Goal: Information Seeking & Learning: Learn about a topic

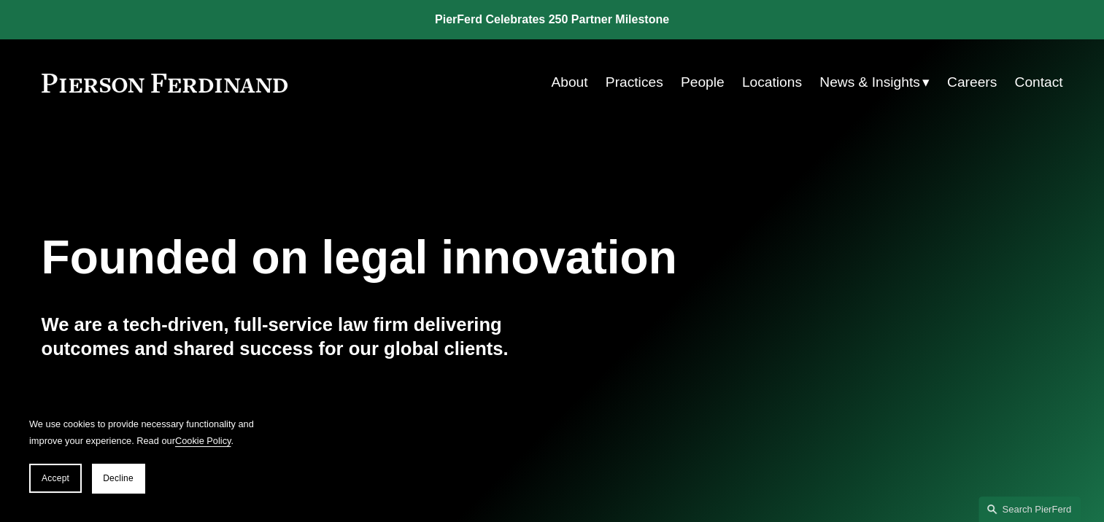
click at [694, 82] on link "People" at bounding box center [703, 83] width 44 height 28
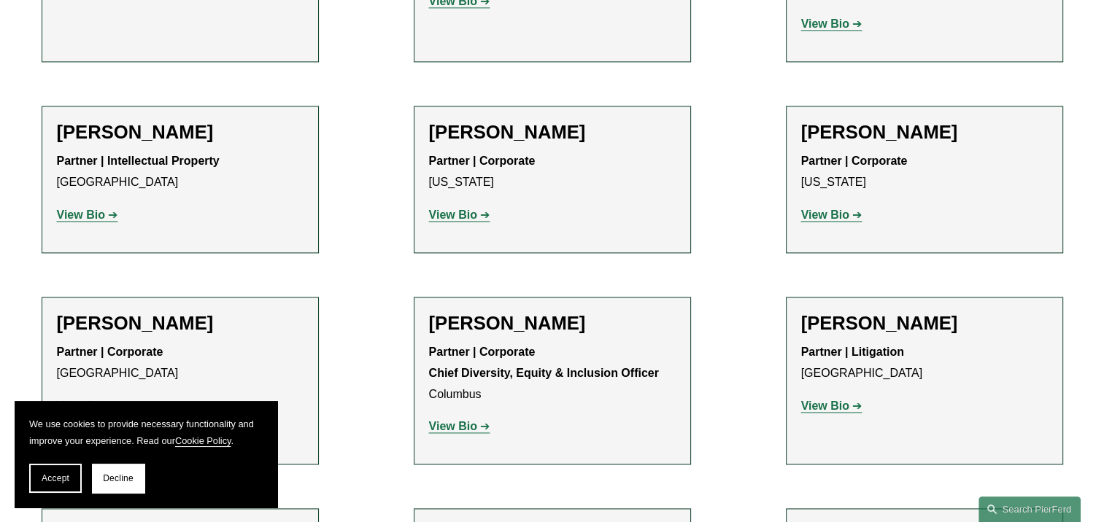
scroll to position [2043, 0]
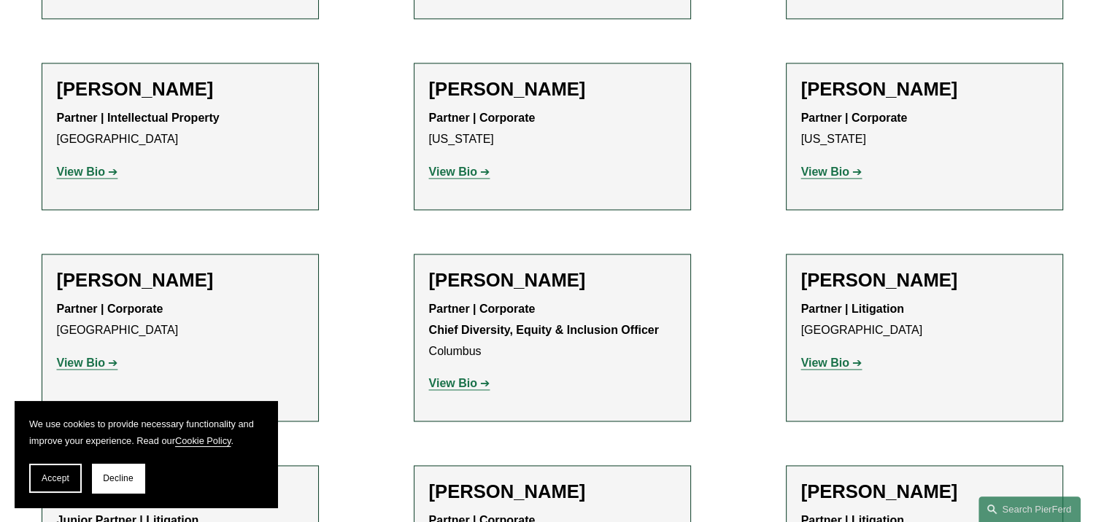
click at [826, 357] on strong "View Bio" at bounding box center [825, 363] width 48 height 12
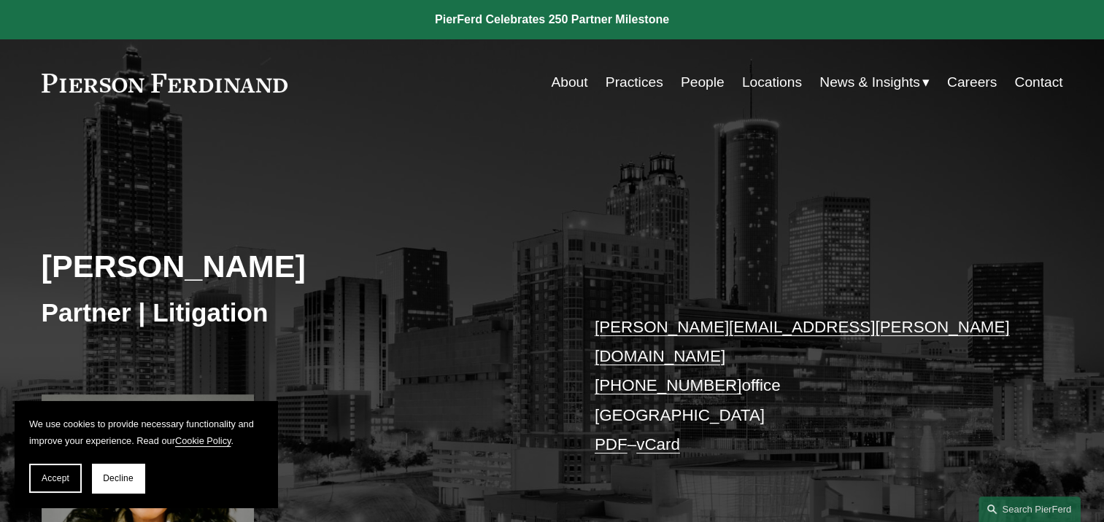
click at [697, 82] on link "People" at bounding box center [703, 83] width 44 height 28
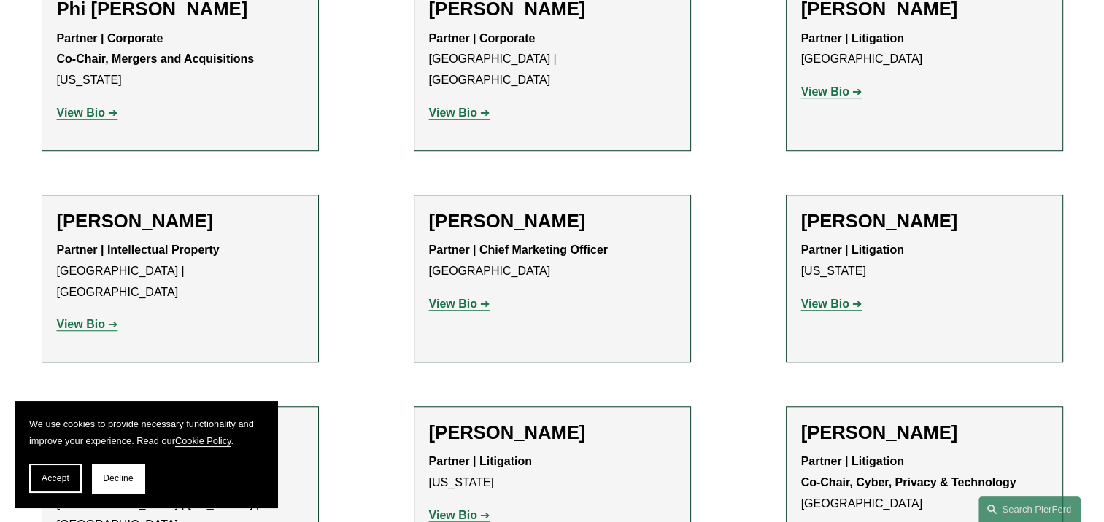
scroll to position [12112, 0]
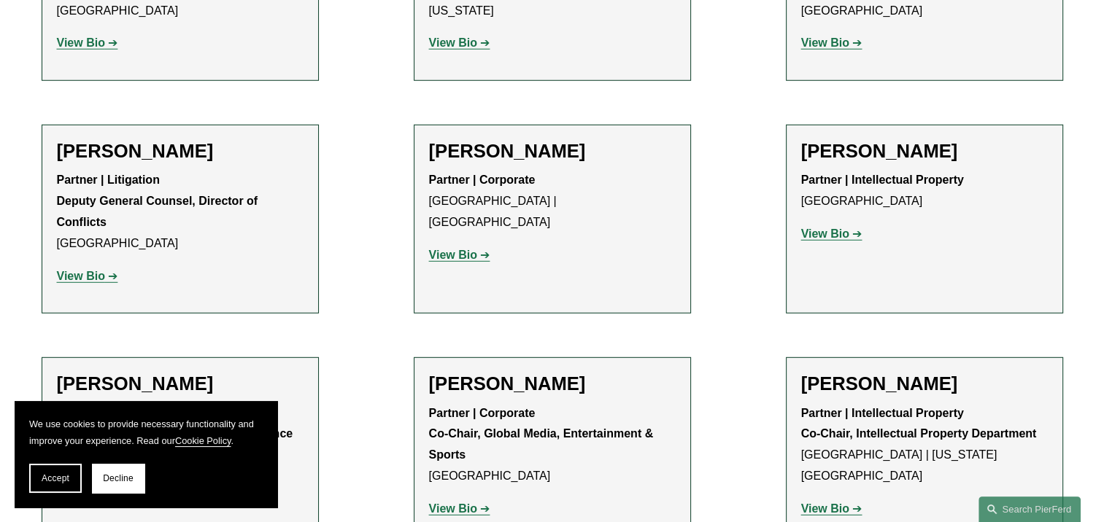
scroll to position [15468, 0]
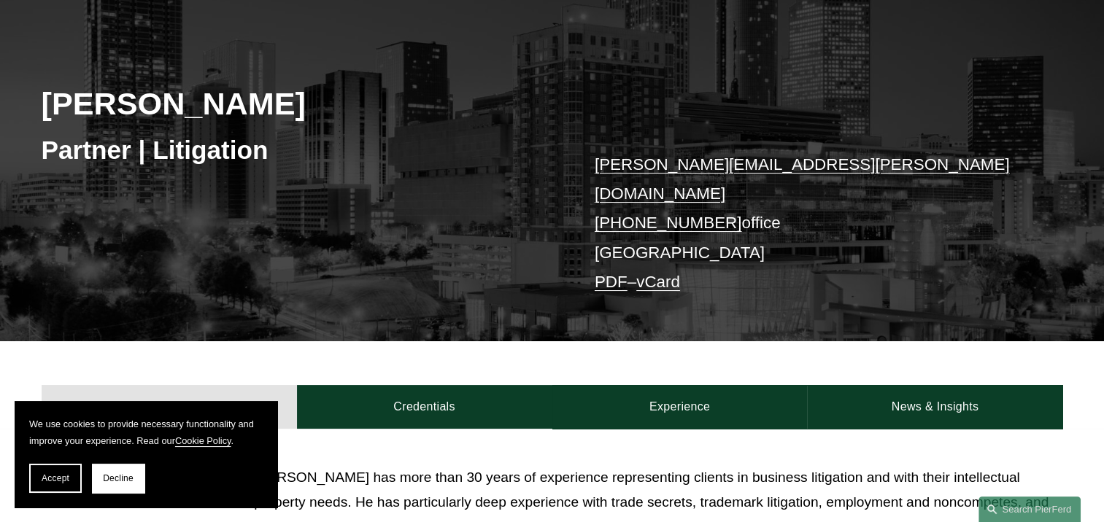
scroll to position [137, 0]
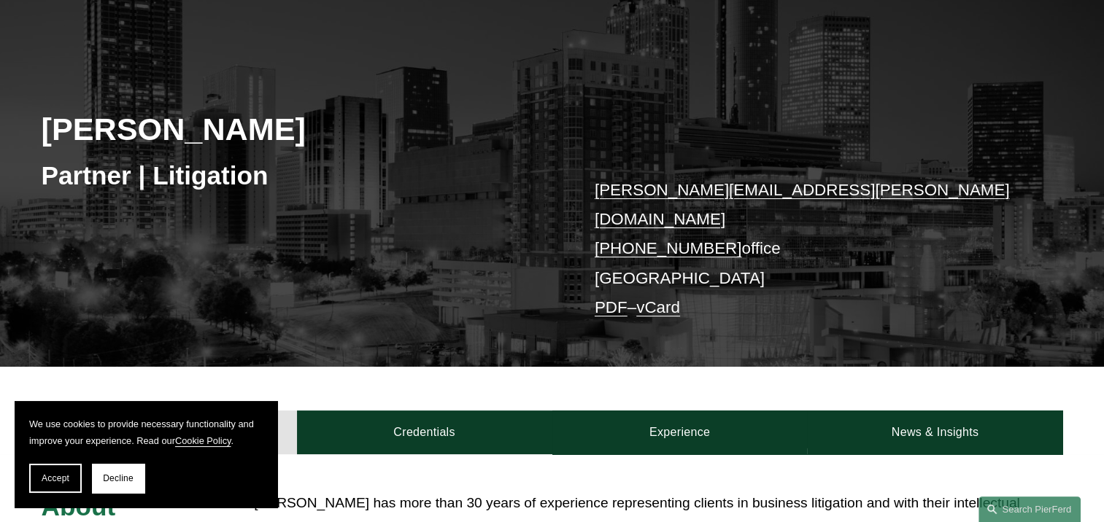
click at [614, 298] on link "PDF" at bounding box center [611, 307] width 33 height 18
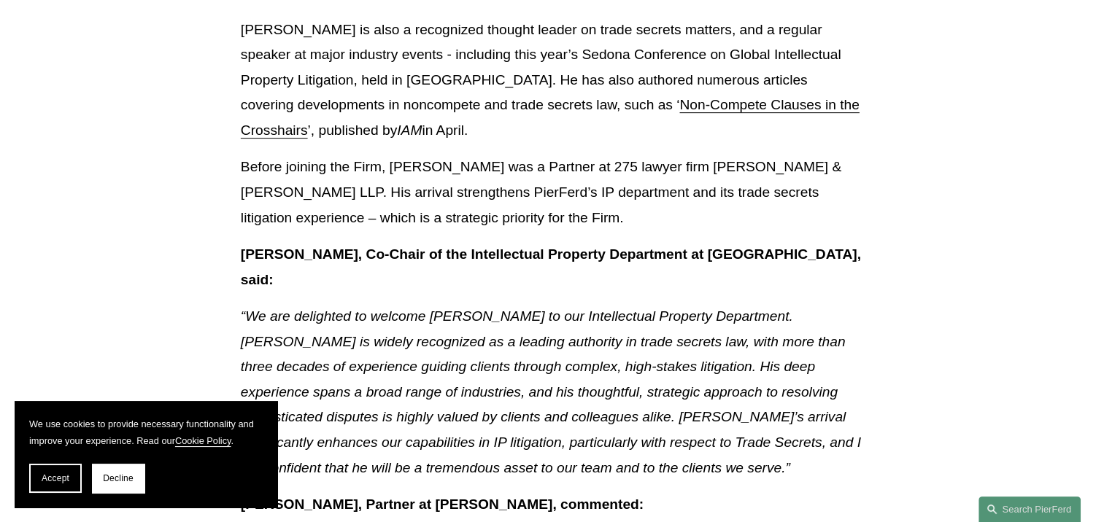
scroll to position [511, 0]
